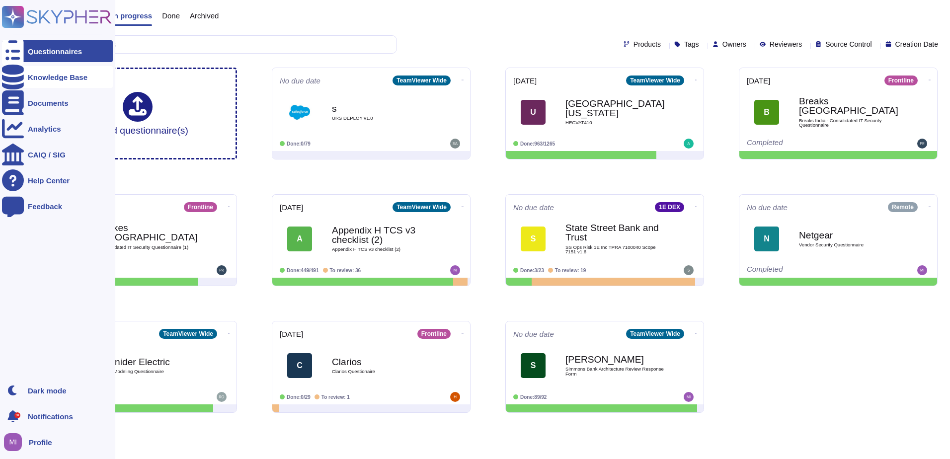
click at [11, 77] on icon at bounding box center [13, 77] width 22 height 25
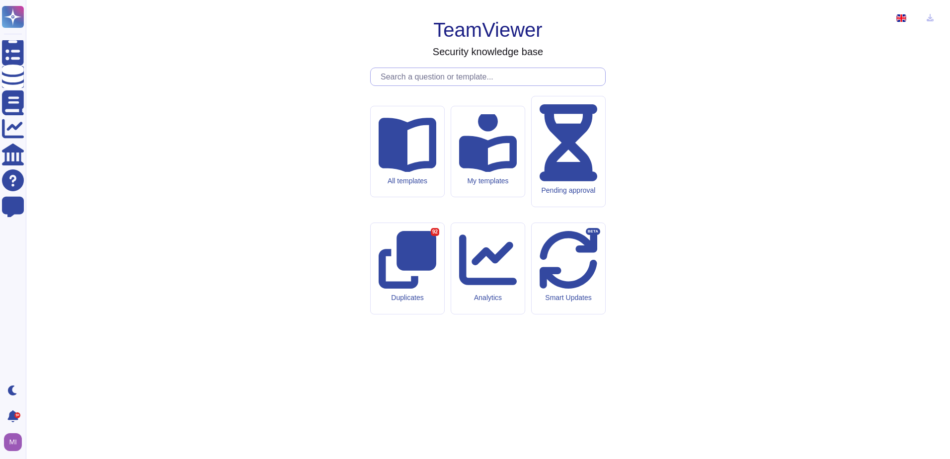
click at [409, 86] on input "text" at bounding box center [491, 76] width 230 height 17
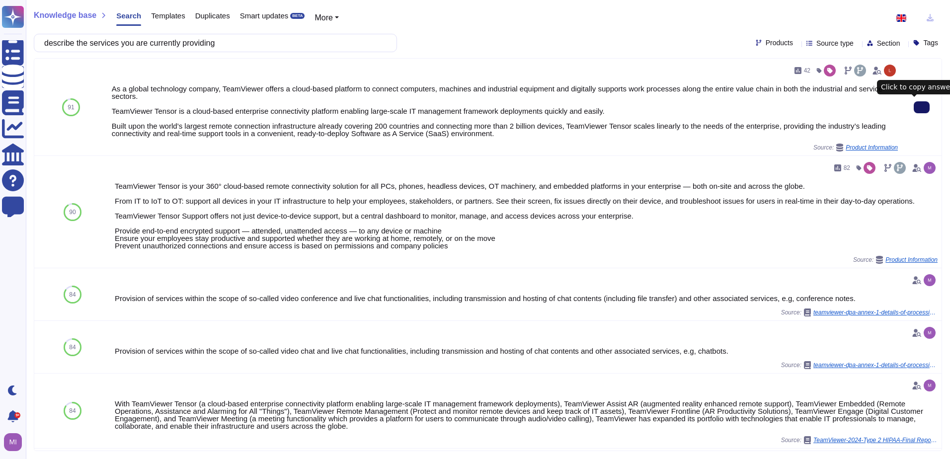
click at [922, 107] on icon at bounding box center [922, 107] width 0 height 0
